Goal: Transaction & Acquisition: Book appointment/travel/reservation

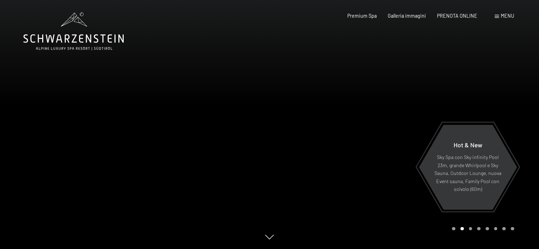
click at [328, 139] on div at bounding box center [405, 124] width 270 height 249
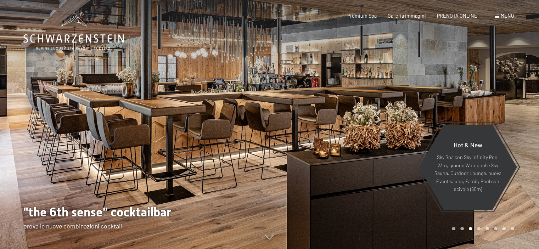
click at [283, 150] on div at bounding box center [405, 124] width 270 height 249
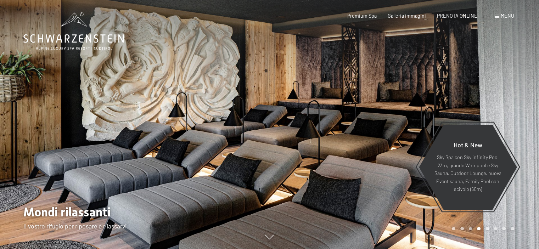
click at [283, 150] on div at bounding box center [405, 124] width 270 height 249
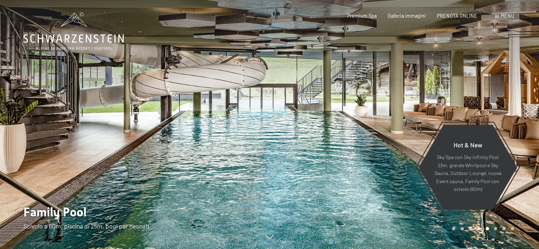
click at [283, 150] on div at bounding box center [405, 124] width 270 height 249
click at [282, 129] on div at bounding box center [405, 124] width 270 height 249
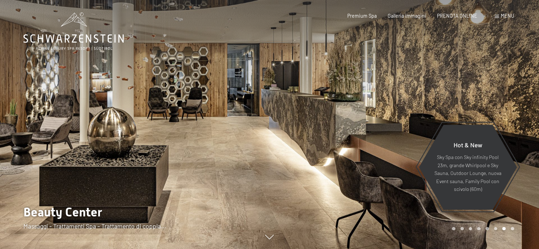
click at [210, 83] on div at bounding box center [135, 124] width 270 height 249
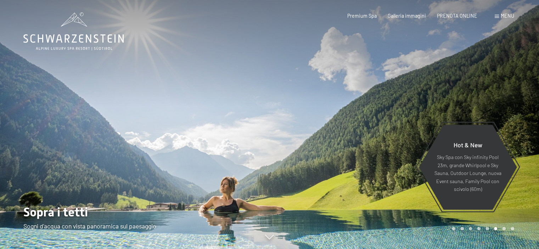
click at [210, 83] on div at bounding box center [135, 124] width 270 height 249
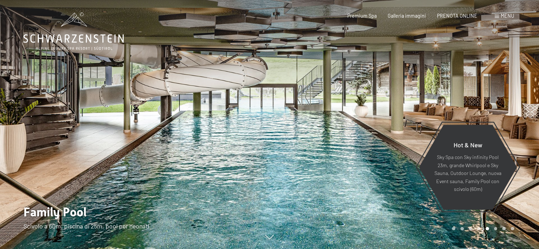
click at [210, 83] on div at bounding box center [135, 124] width 270 height 249
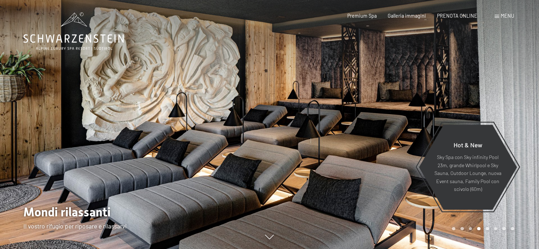
click at [210, 83] on div at bounding box center [135, 124] width 270 height 249
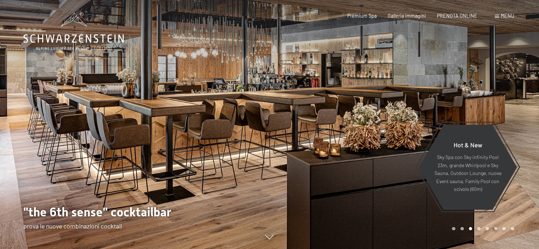
click at [504, 95] on div at bounding box center [405, 124] width 270 height 249
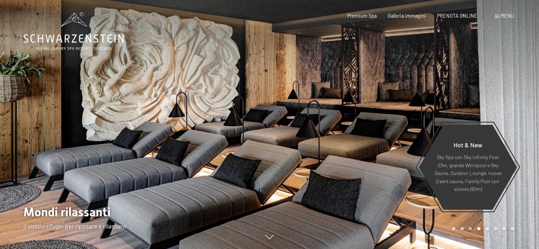
click at [504, 95] on div at bounding box center [405, 124] width 270 height 249
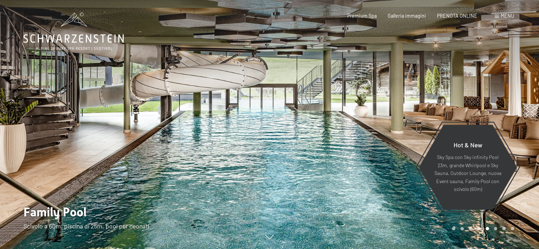
click at [504, 95] on div at bounding box center [405, 124] width 270 height 249
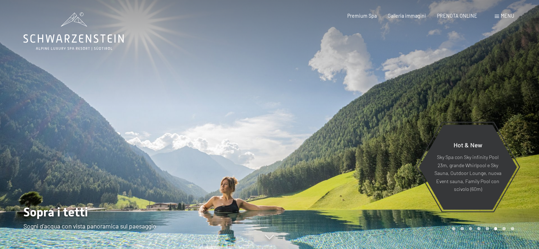
click at [504, 95] on div at bounding box center [405, 124] width 270 height 249
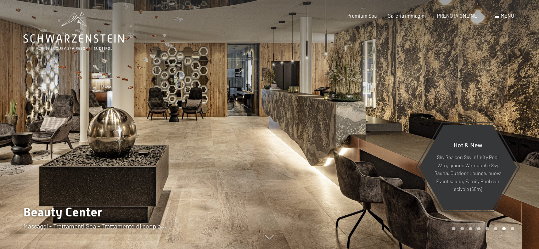
click at [504, 95] on div at bounding box center [405, 124] width 270 height 249
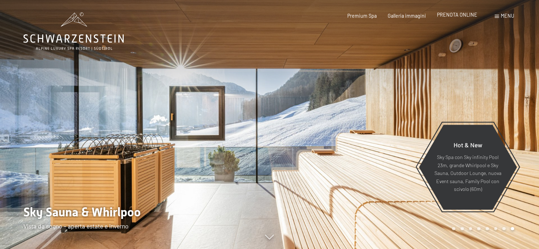
click at [455, 17] on span "PRENOTA ONLINE" at bounding box center [457, 15] width 40 height 6
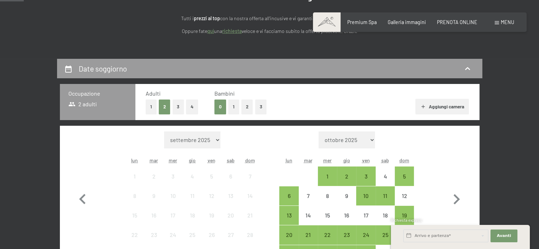
scroll to position [106, 0]
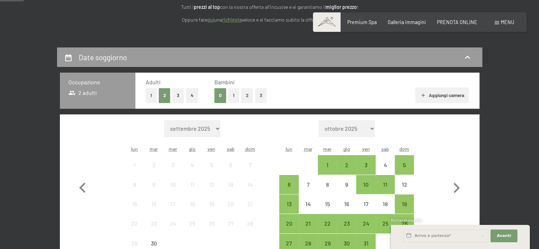
click at [231, 96] on button "1" at bounding box center [233, 95] width 11 height 15
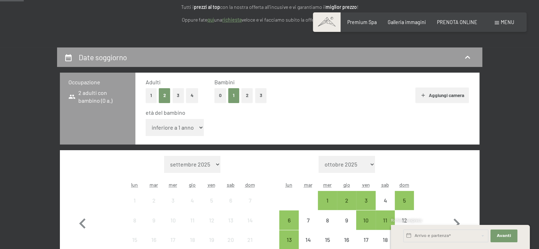
click at [181, 128] on select "inferiore a 1 anno 1 anno 2 anni 3 anni 4 anni 5 anni 6 anni 7 anni 8 anni 9 an…" at bounding box center [175, 127] width 58 height 17
click at [146, 119] on select "inferiore a 1 anno 1 anno 2 anni 3 anni 4 anni 5 anni 6 anni 7 anni 8 anni 9 an…" at bounding box center [175, 127] width 58 height 17
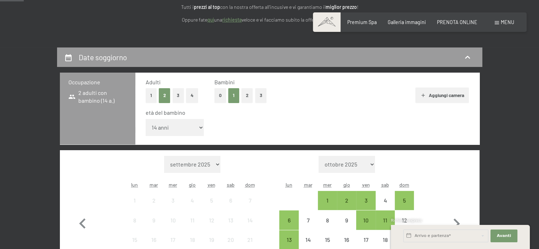
click at [173, 127] on select "inferiore a 1 anno 1 anno 2 anni 3 anni 4 anni 5 anni 6 anni 7 anni 8 anni 9 an…" at bounding box center [175, 127] width 58 height 17
select select "15"
click at [146, 119] on select "inferiore a 1 anno 1 anno 2 anni 3 anni 4 anni 5 anni 6 anni 7 anni 8 anni 9 an…" at bounding box center [175, 127] width 58 height 17
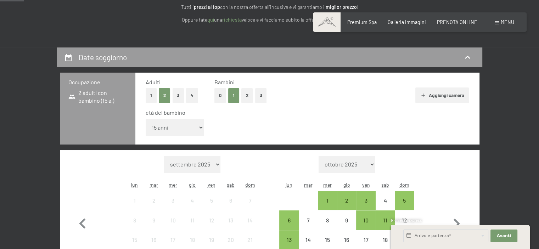
click at [172, 130] on select "inferiore a 1 anno 1 anno 2 anni 3 anni 4 anni 5 anni 6 anni 7 anni 8 anni 9 an…" at bounding box center [175, 127] width 58 height 17
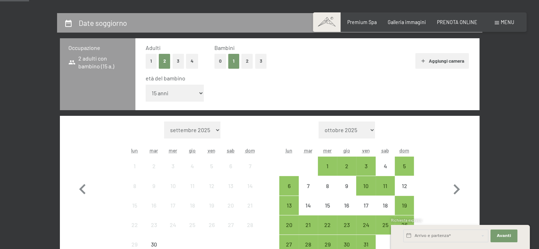
scroll to position [142, 0]
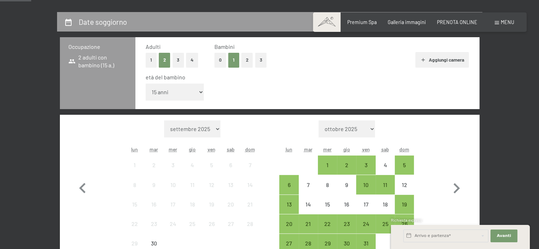
click at [176, 95] on select "inferiore a 1 anno 1 anno 2 anni 3 anni 4 anni 5 anni 6 anni 7 anni 8 anni 9 an…" at bounding box center [175, 92] width 58 height 17
click at [182, 93] on select "inferiore a 1 anno 1 anno 2 anni 3 anni 4 anni 5 anni 6 anni 7 anni 8 anni 9 an…" at bounding box center [175, 92] width 58 height 17
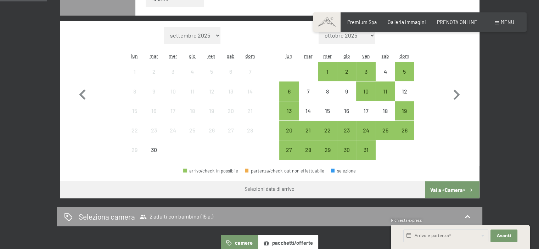
scroll to position [248, 0]
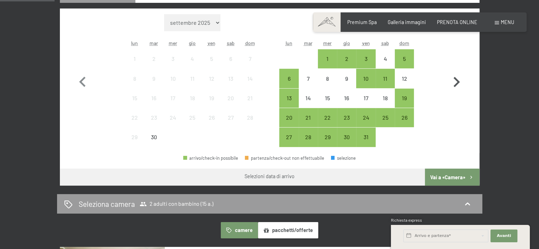
click at [452, 80] on icon "button" at bounding box center [456, 82] width 21 height 21
select select "[DATE]"
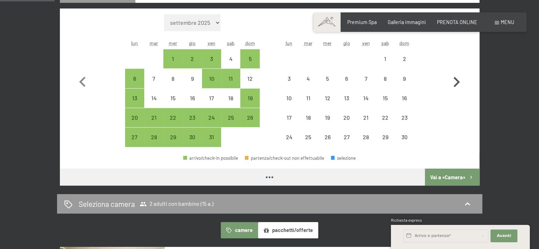
select select "[DATE]"
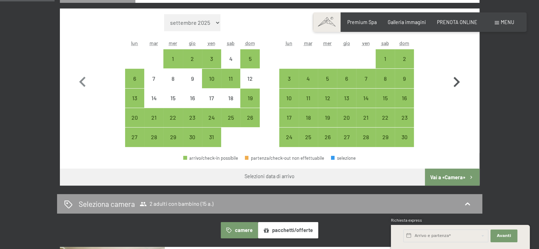
click at [452, 81] on icon "button" at bounding box center [456, 82] width 21 height 21
select select "2025-11-01"
select select "2025-12-01"
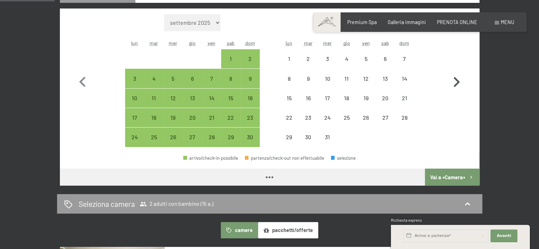
select select "2025-11-01"
select select "2025-12-01"
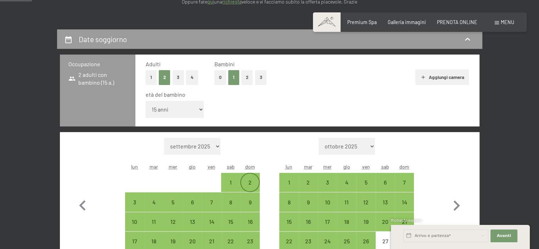
scroll to position [177, 0]
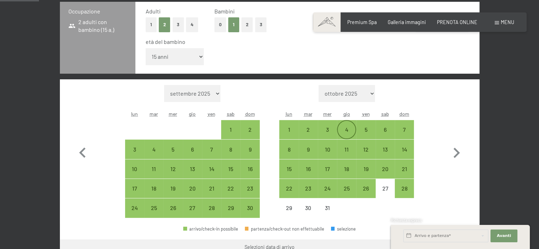
click at [350, 130] on div "4" at bounding box center [347, 136] width 18 height 18
select select "[DATE]"
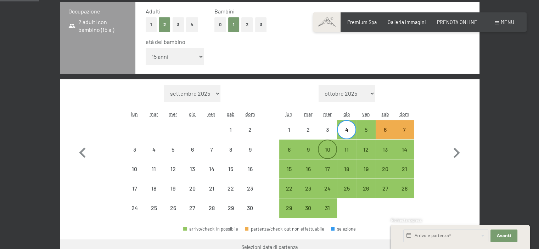
click at [328, 149] on div "10" at bounding box center [327, 156] width 18 height 18
select select "[DATE]"
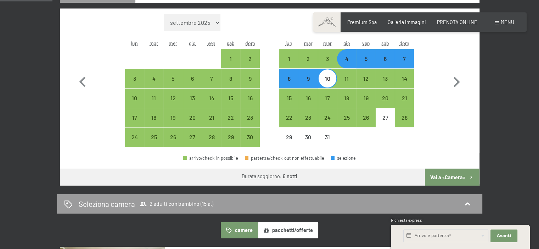
scroll to position [283, 0]
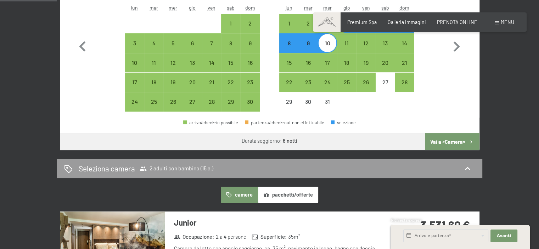
click at [448, 141] on button "Vai a «Camera»" at bounding box center [452, 141] width 54 height 17
select select "[DATE]"
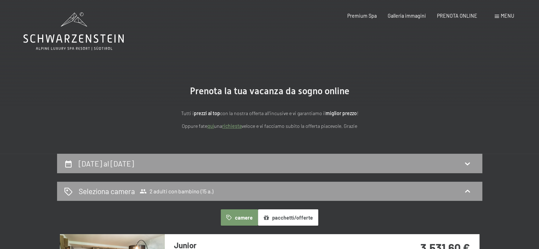
scroll to position [354, 0]
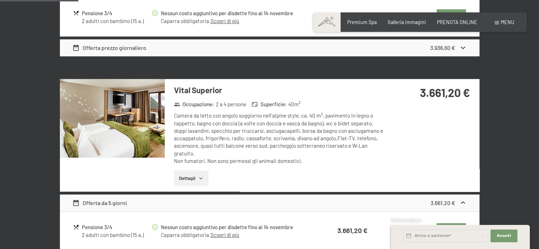
click at [195, 180] on button "Dettagli" at bounding box center [191, 178] width 34 height 16
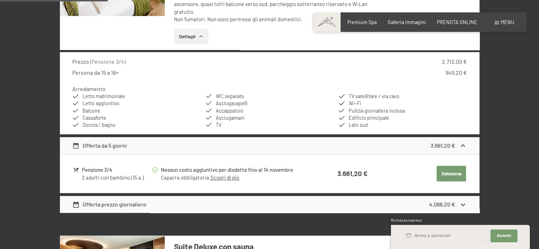
scroll to position [531, 0]
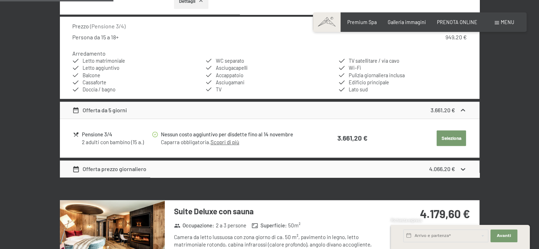
click at [460, 169] on icon at bounding box center [462, 168] width 7 height 7
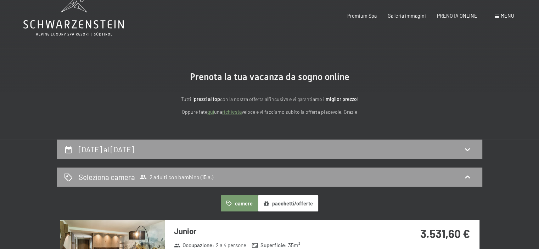
scroll to position [0, 0]
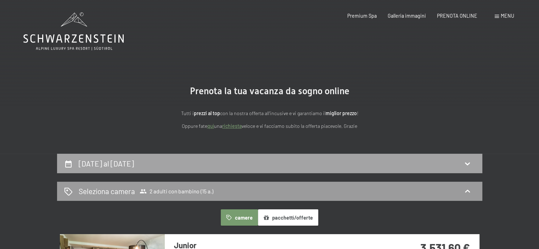
click at [134, 165] on h2 "4 dicembre al 10 dicembre 2025" at bounding box center [106, 163] width 55 height 9
select select "15"
select select "[DATE]"
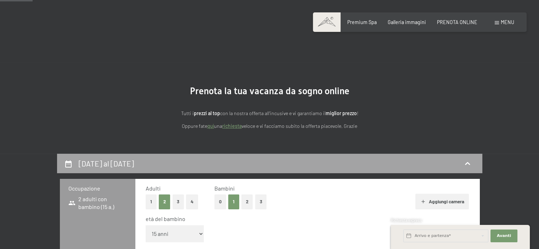
scroll to position [153, 0]
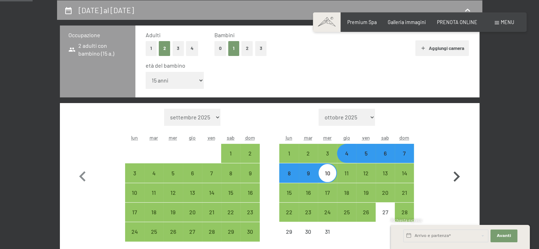
click at [453, 178] on icon "button" at bounding box center [456, 176] width 21 height 21
select select "[DATE]"
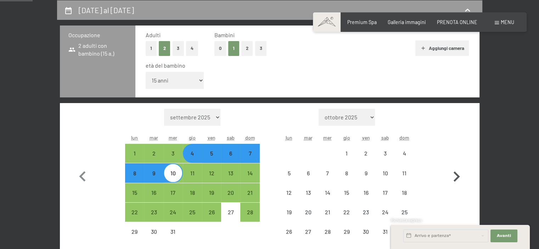
click at [453, 178] on icon "button" at bounding box center [456, 176] width 21 height 21
select select "[DATE]"
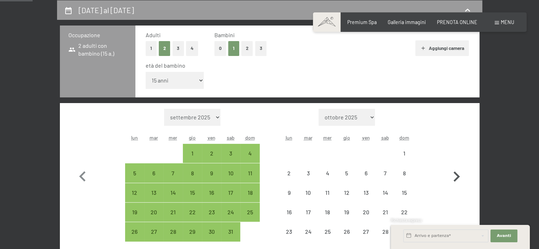
select select "[DATE]"
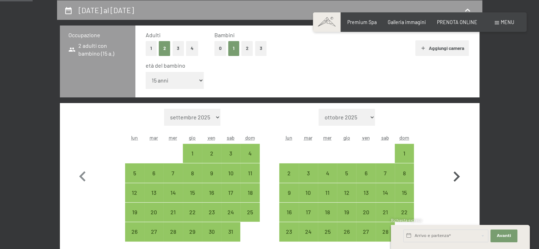
click at [453, 178] on icon "button" at bounding box center [456, 176] width 21 height 21
select select "[DATE]"
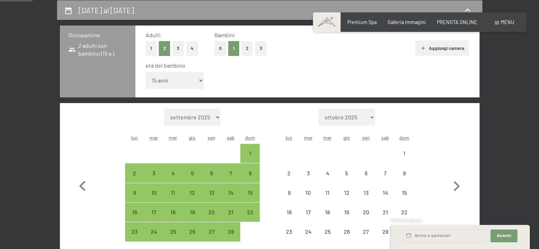
select select "[DATE]"
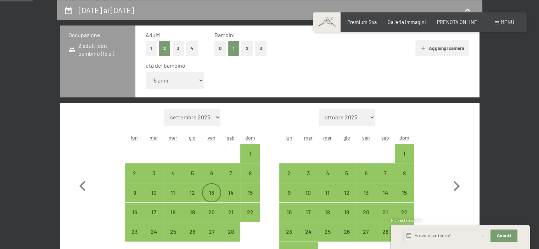
click at [211, 192] on div "13" at bounding box center [212, 199] width 18 height 18
select select "[DATE]"
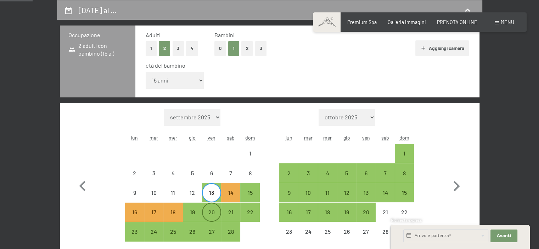
click at [211, 209] on div "20" at bounding box center [212, 218] width 18 height 18
select select "[DATE]"
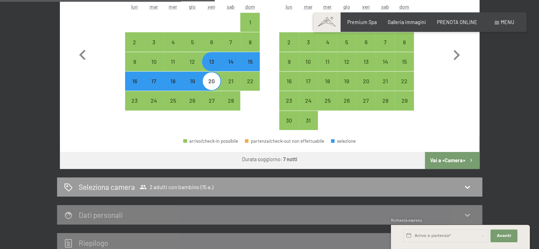
scroll to position [295, 0]
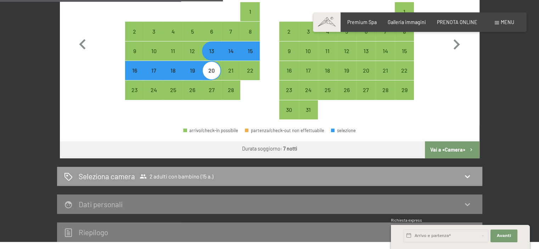
click at [443, 148] on button "Vai a «Camera»" at bounding box center [452, 149] width 54 height 17
select select "[DATE]"
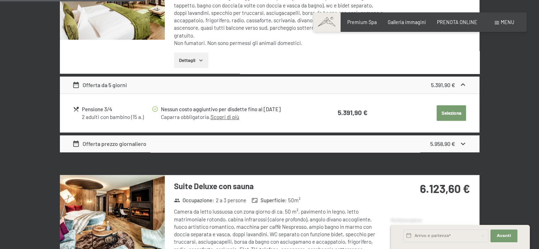
scroll to position [508, 0]
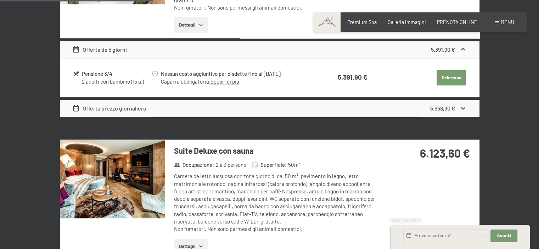
click at [438, 111] on div "5.958,90 €" at bounding box center [442, 109] width 25 height 8
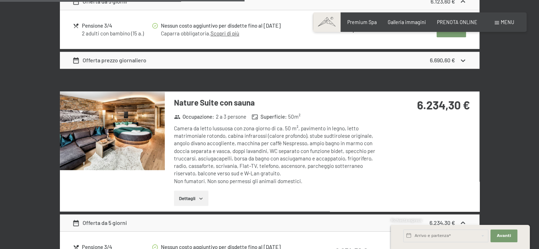
scroll to position [826, 0]
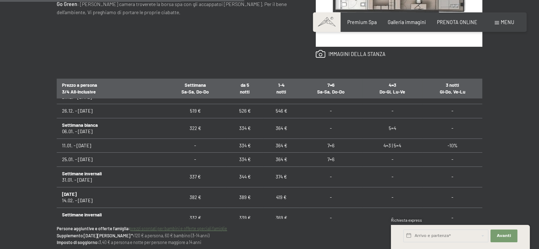
scroll to position [177, 0]
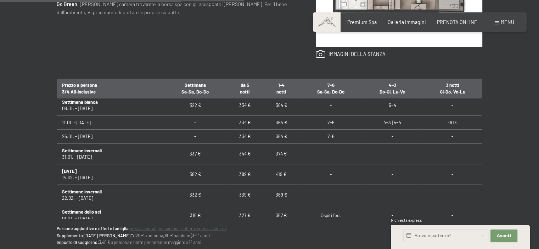
drag, startPoint x: 509, startPoint y: 235, endPoint x: 290, endPoint y: 208, distance: 220.3
click at [334, 214] on div "Prenotazione Richiesta Premium Spa Galleria immagini PRENOTA ONLINE Menu DE IT …" at bounding box center [269, 174] width 539 height 1128
click at [178, 230] on link "prezzi scontati per bambini e offerte speciali famiglie" at bounding box center [178, 228] width 97 height 5
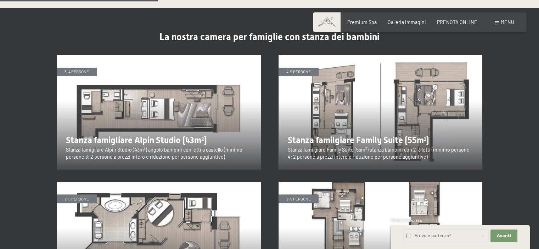
scroll to position [779, 0]
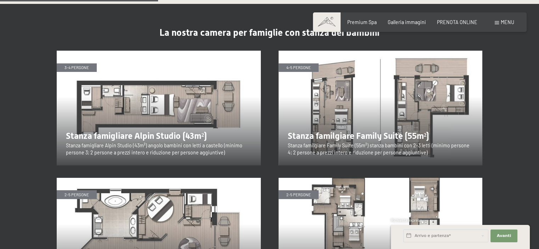
click at [159, 111] on img at bounding box center [159, 108] width 204 height 115
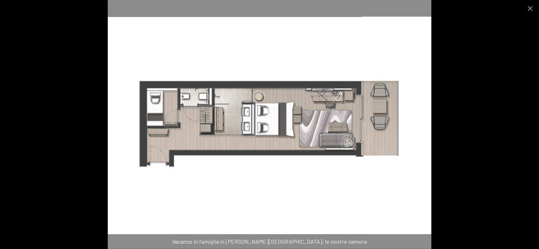
scroll to position [921, 0]
click at [530, 8] on button "Close gallery" at bounding box center [530, 8] width 18 height 17
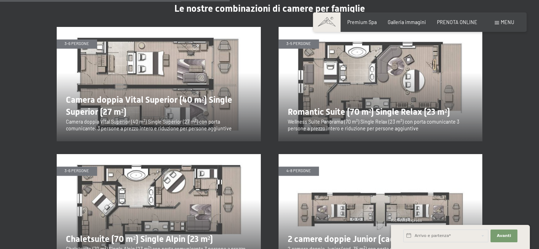
scroll to position [1134, 0]
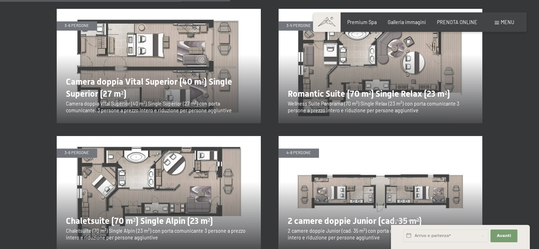
click at [154, 151] on img at bounding box center [159, 193] width 204 height 115
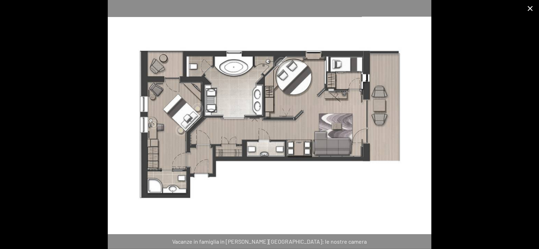
click at [529, 9] on button "Close gallery" at bounding box center [530, 8] width 18 height 17
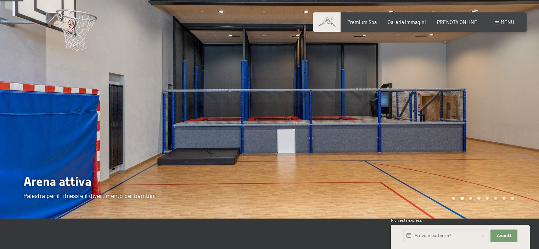
scroll to position [0, 0]
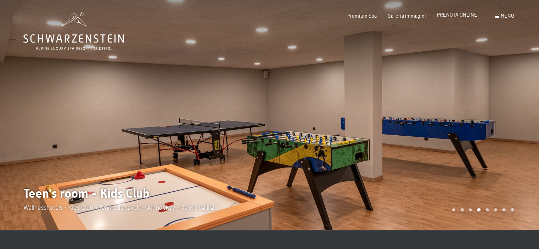
drag, startPoint x: 0, startPoint y: 1, endPoint x: 453, endPoint y: 16, distance: 453.3
click at [453, 16] on span "PRENOTA ONLINE" at bounding box center [457, 15] width 40 height 6
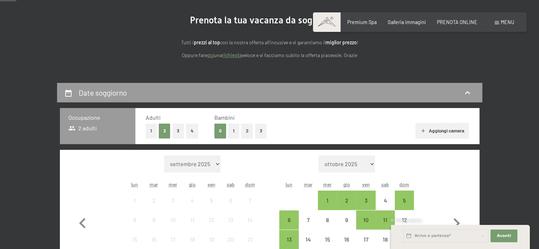
scroll to position [106, 0]
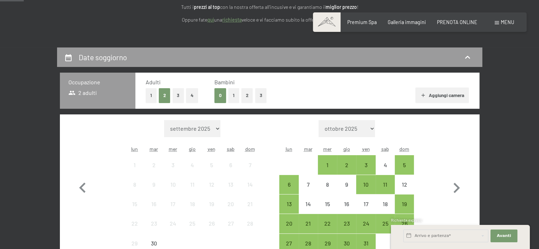
click at [179, 97] on button "3" at bounding box center [179, 95] width 12 height 15
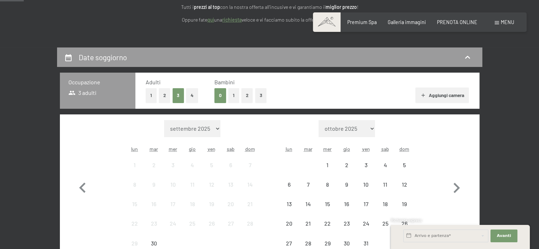
click at [232, 98] on button "1" at bounding box center [233, 95] width 11 height 15
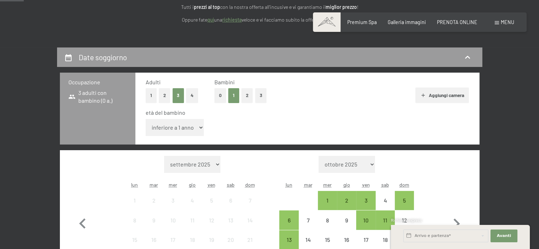
click at [186, 129] on select "inferiore a 1 anno 1 anno 2 anni 3 anni 4 anni 5 anni 6 anni 7 anni 8 anni 9 an…" at bounding box center [175, 127] width 58 height 17
select select "15"
click at [146, 119] on select "inferiore a 1 anno 1 anno 2 anni 3 anni 4 anni 5 anni 6 anni 7 anni 8 anni 9 an…" at bounding box center [175, 127] width 58 height 17
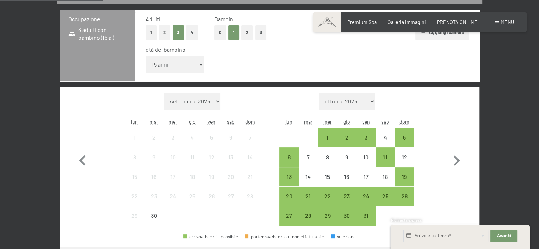
scroll to position [177, 0]
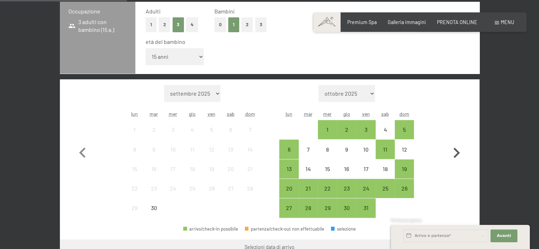
click at [461, 156] on icon "button" at bounding box center [456, 153] width 21 height 21
select select "[DATE]"
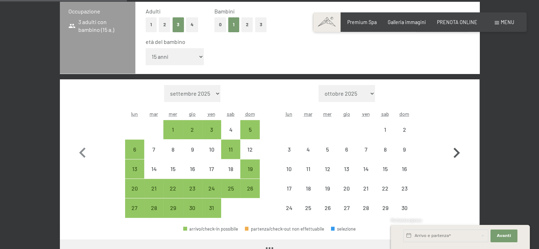
click at [454, 157] on icon "button" at bounding box center [456, 153] width 6 height 10
select select "[DATE]"
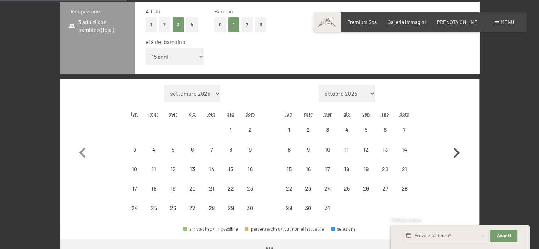
select select "[DATE]"
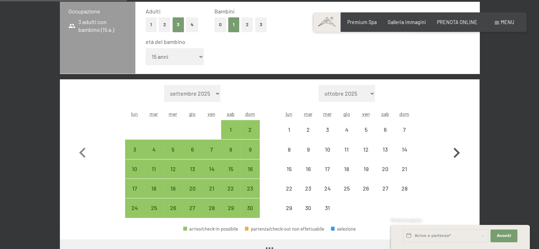
click at [454, 157] on icon "button" at bounding box center [456, 153] width 6 height 10
select select "[DATE]"
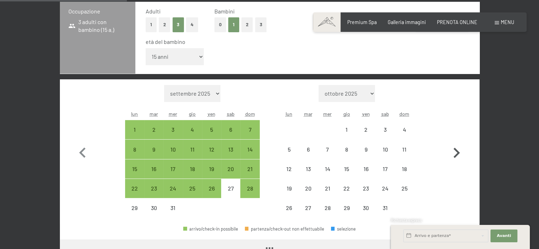
select select "[DATE]"
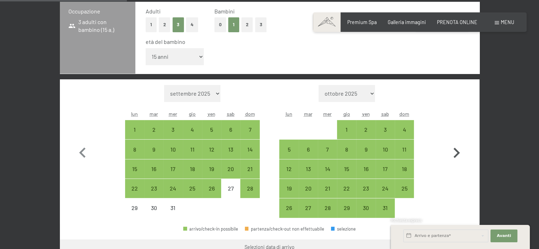
click at [454, 157] on icon "button" at bounding box center [456, 153] width 6 height 10
select select "[DATE]"
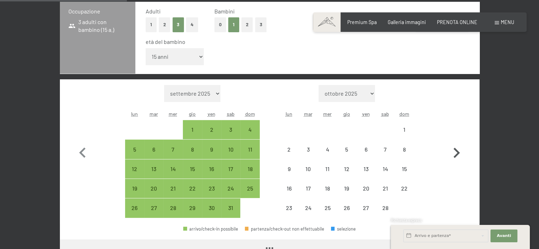
select select "[DATE]"
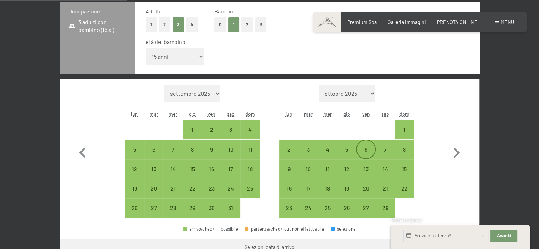
click at [365, 148] on div "6" at bounding box center [366, 156] width 18 height 18
select select "[DATE]"
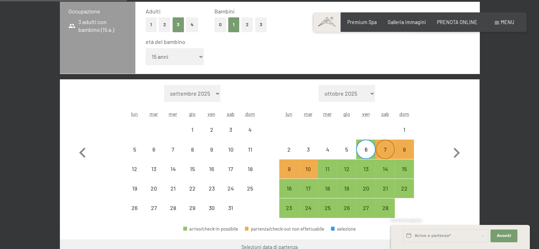
drag, startPoint x: 366, startPoint y: 168, endPoint x: 382, endPoint y: 152, distance: 22.8
click at [380, 150] on div "1 2 3 4 5 6 7 8 9 10 11 12 13 14 15 16 17 18 19 20 21 22 23 24 25 26 27 28" at bounding box center [346, 169] width 135 height 98
click at [382, 152] on div "7" at bounding box center [385, 156] width 18 height 18
select select "2026-01-01"
select select "2026-02-01"
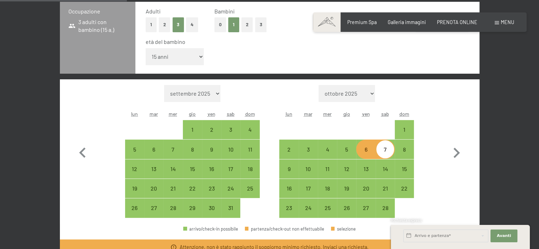
click at [384, 150] on div "7" at bounding box center [385, 156] width 18 height 18
select select "[DATE]"
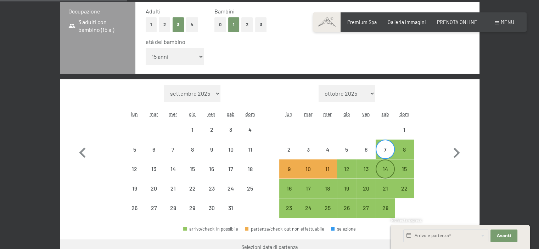
click at [382, 170] on div "14" at bounding box center [385, 175] width 18 height 18
select select "[DATE]"
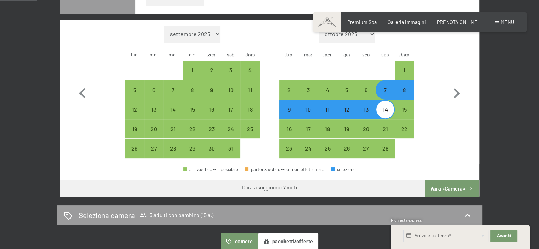
scroll to position [248, 0]
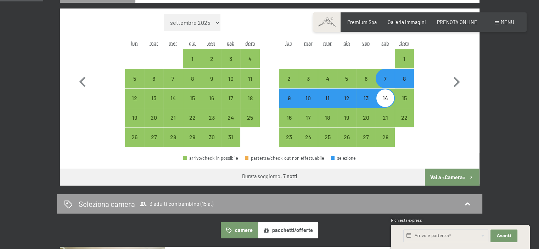
click at [451, 178] on button "Vai a «Camera»" at bounding box center [452, 177] width 54 height 17
select select "[DATE]"
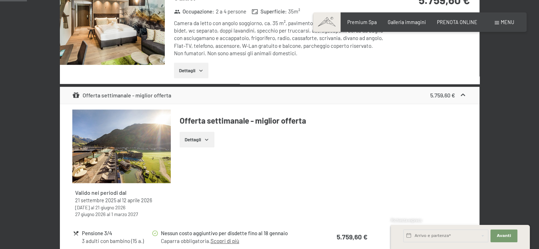
scroll to position [153, 0]
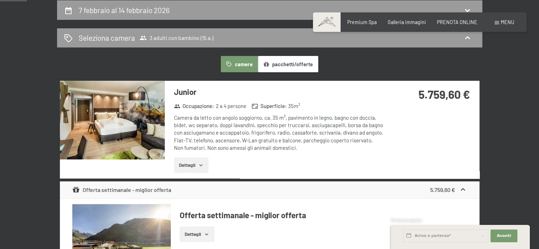
click at [284, 66] on button "pacchetti/offerte" at bounding box center [288, 64] width 60 height 16
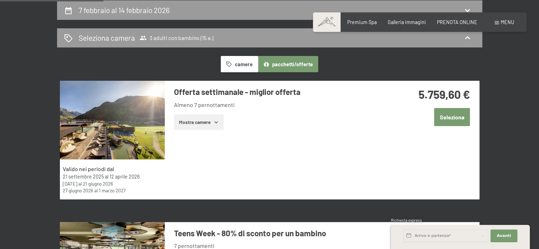
click at [210, 121] on button "Mostra camere" at bounding box center [199, 122] width 50 height 16
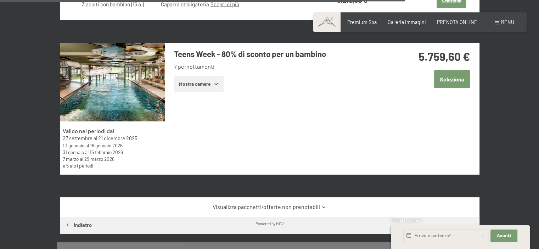
scroll to position [1393, 0]
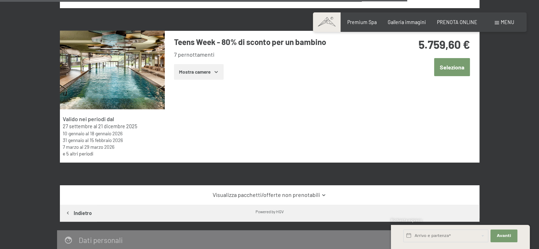
click at [193, 69] on button "Mostra camere" at bounding box center [199, 72] width 50 height 16
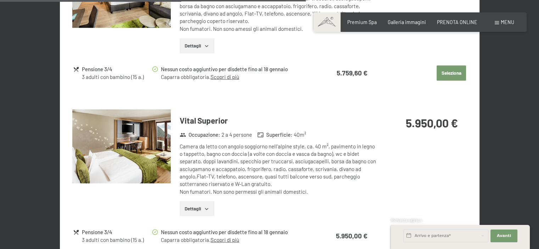
scroll to position [1677, 0]
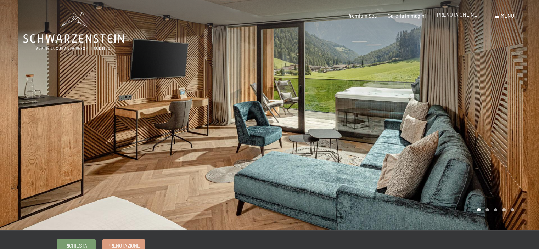
click at [458, 15] on span "PRENOTA ONLINE" at bounding box center [457, 15] width 40 height 6
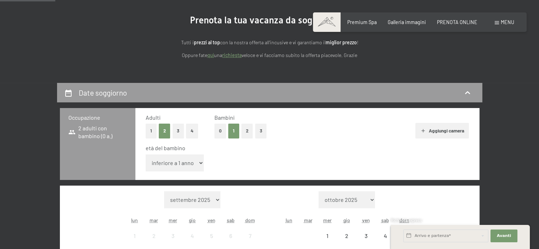
click at [173, 166] on select "inferiore a 1 anno 1 anno 2 anni 3 anni 4 anni 5 anni 6 anni 7 anni 8 anni 9 an…" at bounding box center [175, 162] width 58 height 17
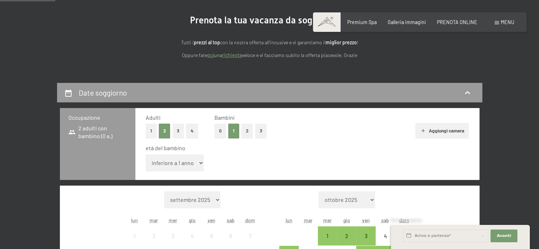
select select "16"
click at [146, 154] on select "inferiore a 1 anno 1 anno 2 anni 3 anni 4 anni 5 anni 6 anni 7 anni 8 anni 9 an…" at bounding box center [175, 162] width 58 height 17
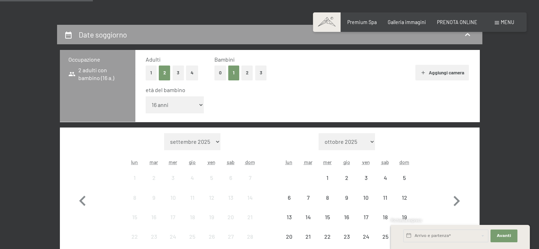
scroll to position [142, 0]
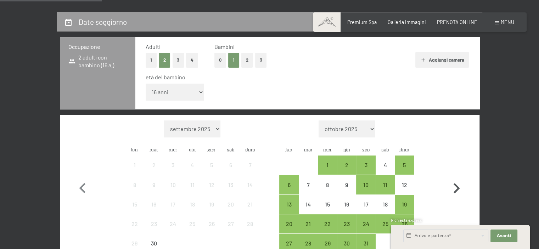
click at [459, 187] on icon "button" at bounding box center [456, 188] width 21 height 21
select select "[DATE]"
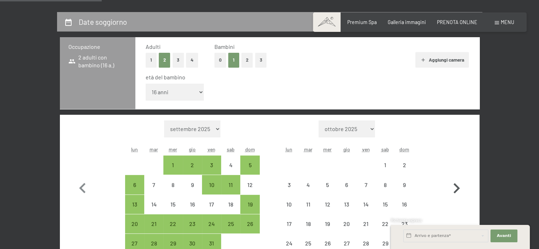
click at [459, 187] on icon "button" at bounding box center [456, 188] width 21 height 21
select select "[DATE]"
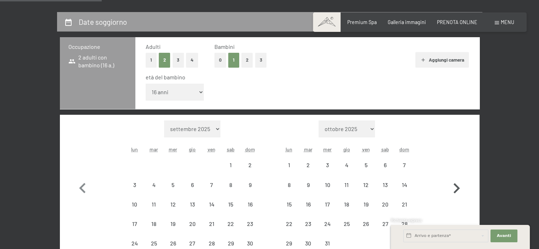
click at [459, 187] on icon "button" at bounding box center [456, 188] width 6 height 10
select select "[DATE]"
click at [459, 187] on icon "button" at bounding box center [456, 188] width 6 height 10
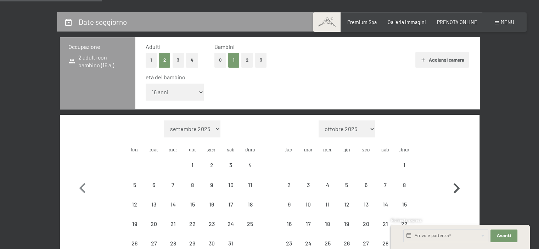
click at [459, 187] on button "button" at bounding box center [456, 186] width 21 height 133
select select "[DATE]"
click at [459, 187] on button "button" at bounding box center [456, 196] width 21 height 153
select select "[DATE]"
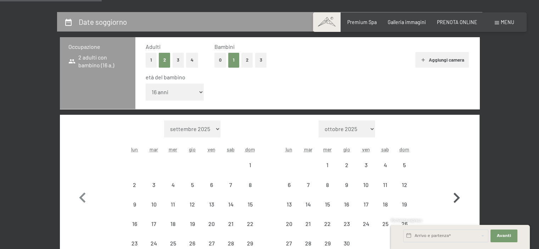
select select "[DATE]"
click at [459, 187] on icon "button" at bounding box center [456, 188] width 6 height 10
select select "[DATE]"
click at [458, 187] on icon "button" at bounding box center [456, 188] width 6 height 10
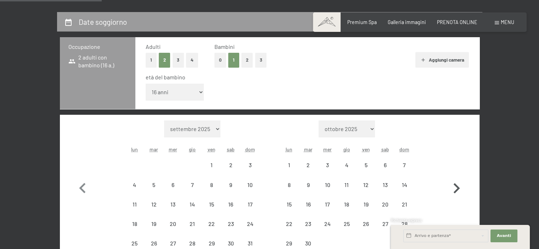
select select "[DATE]"
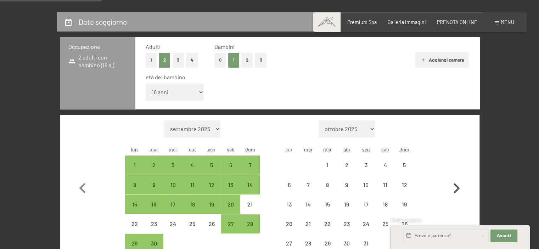
select select "[DATE]"
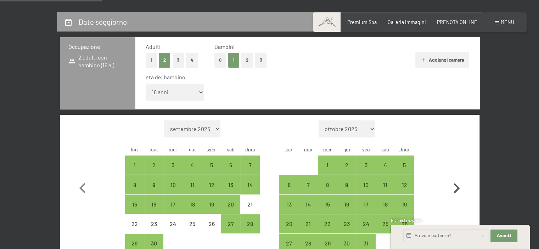
click at [453, 187] on icon "button" at bounding box center [456, 188] width 21 height 21
select select "[DATE]"
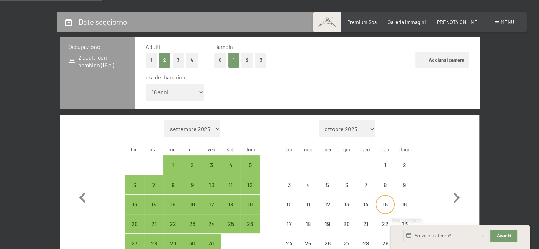
select select "[DATE]"
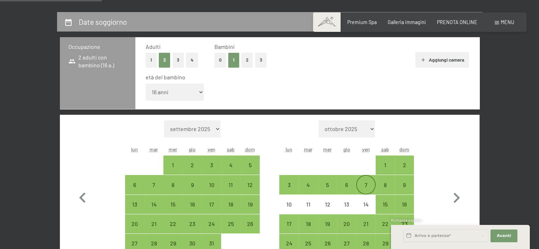
click at [365, 187] on div "7" at bounding box center [366, 191] width 18 height 18
select select "[DATE]"
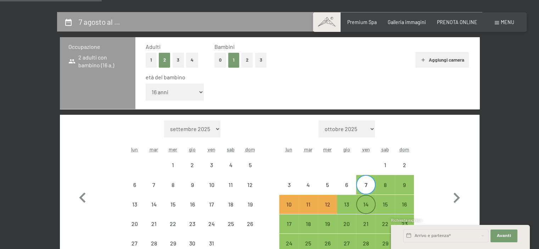
click at [365, 202] on div "14" at bounding box center [366, 211] width 18 height 18
select select "[DATE]"
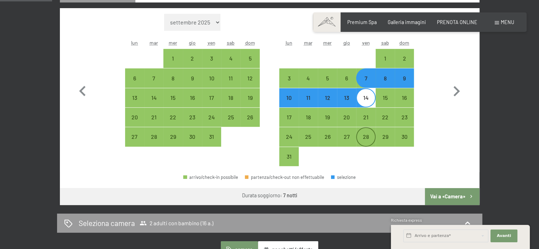
scroll to position [283, 0]
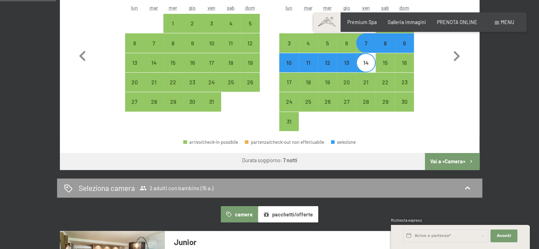
click at [442, 158] on button "Vai a «Camera»" at bounding box center [452, 161] width 54 height 17
select select "[DATE]"
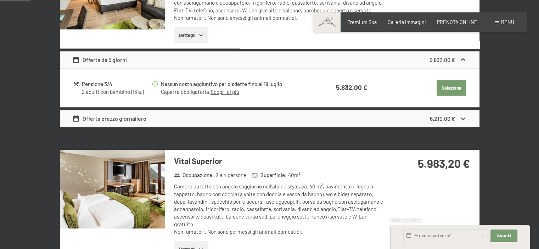
scroll to position [153, 0]
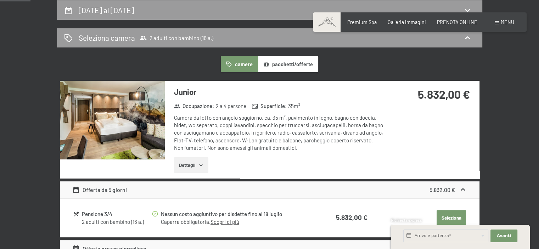
click at [146, 135] on img at bounding box center [112, 120] width 105 height 79
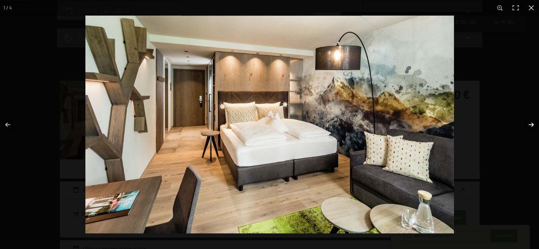
click at [530, 123] on button "button" at bounding box center [526, 124] width 25 height 35
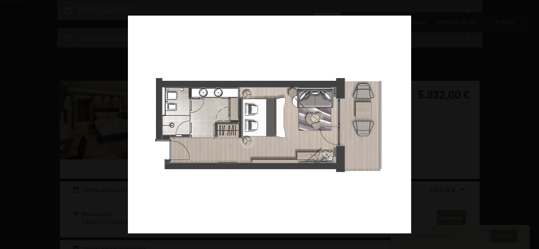
click at [530, 123] on button "button" at bounding box center [526, 124] width 25 height 35
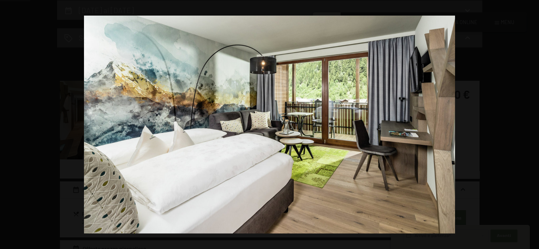
click at [530, 123] on button "button" at bounding box center [526, 124] width 25 height 35
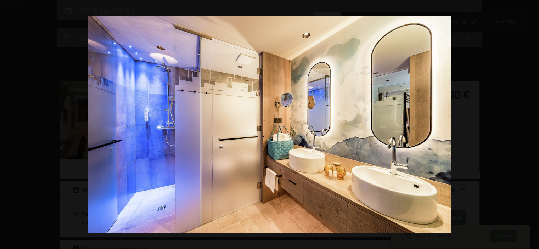
click at [530, 123] on button "button" at bounding box center [526, 124] width 25 height 35
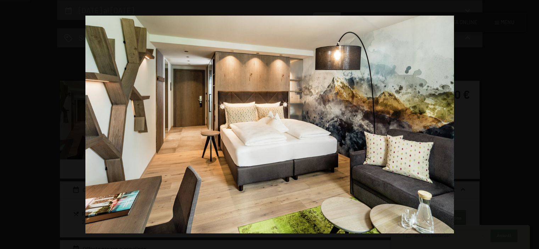
click at [530, 123] on button "button" at bounding box center [526, 124] width 25 height 35
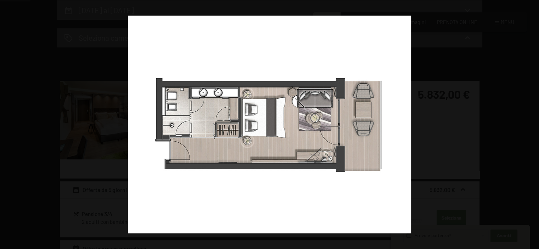
click at [530, 123] on button "button" at bounding box center [526, 124] width 25 height 35
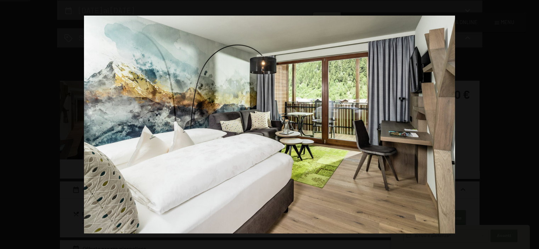
click at [530, 123] on button "button" at bounding box center [526, 124] width 25 height 35
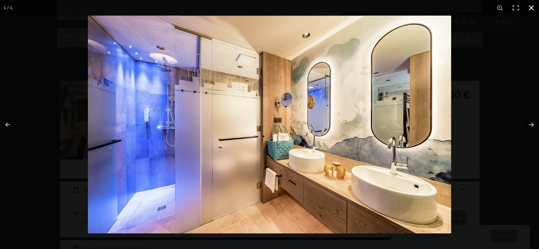
click at [529, 7] on button "button" at bounding box center [531, 8] width 16 height 16
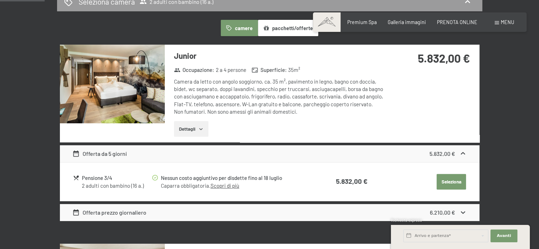
scroll to position [224, 0]
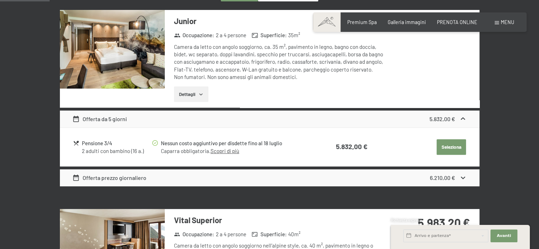
click at [234, 150] on link "Scopri di più" at bounding box center [224, 151] width 29 height 6
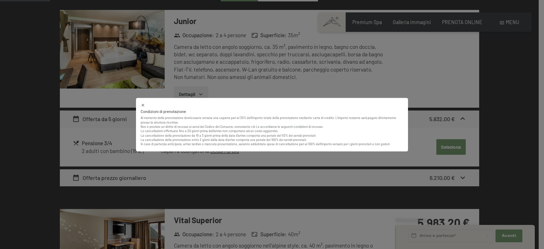
click at [456, 113] on div "Condizioni di prenotazione Al momento della prenotazione dovrà essere versata u…" at bounding box center [272, 124] width 544 height 249
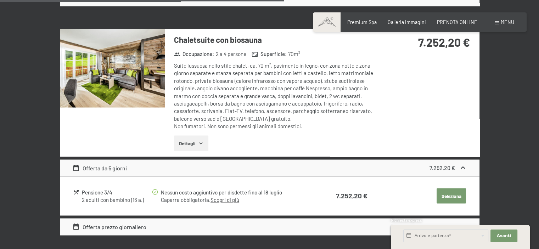
scroll to position [1287, 0]
